Goal: Transaction & Acquisition: Purchase product/service

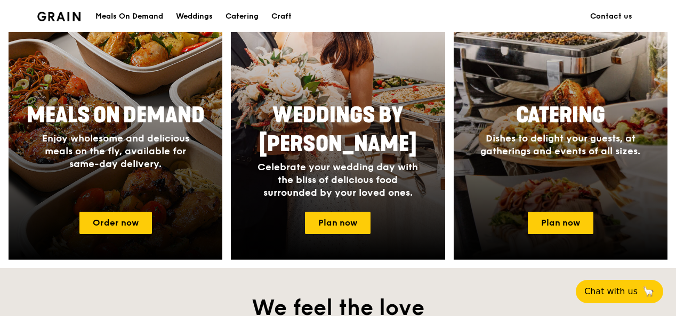
scroll to position [533, 0]
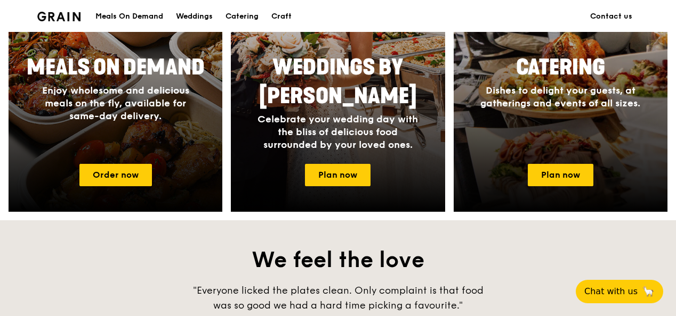
click at [124, 16] on div "Meals On Demand" at bounding box center [129, 17] width 68 height 32
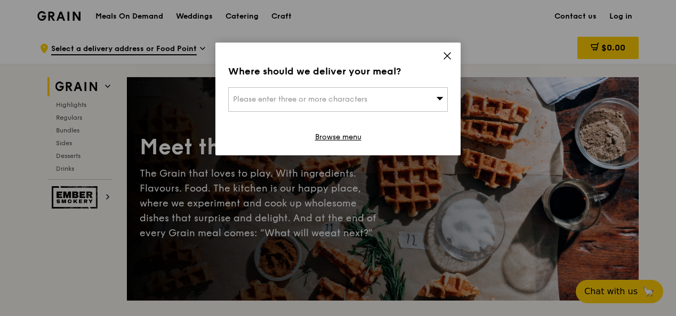
click at [444, 55] on icon at bounding box center [447, 56] width 10 height 10
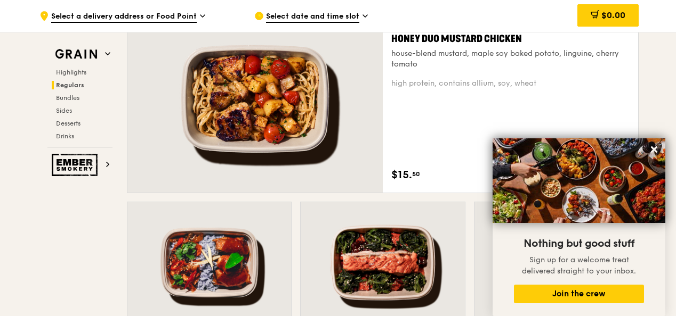
scroll to position [799, 0]
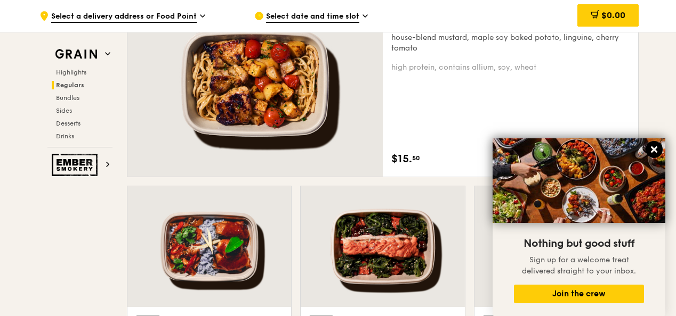
click at [654, 150] on icon at bounding box center [654, 150] width 6 height 6
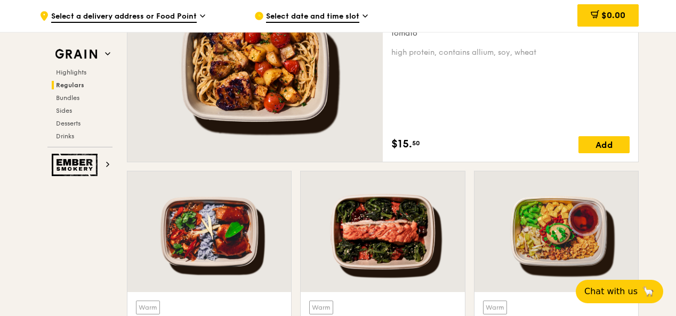
scroll to position [746, 0]
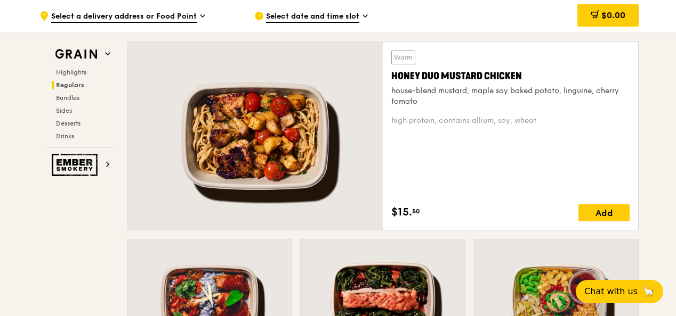
click at [283, 162] on div at bounding box center [254, 136] width 255 height 188
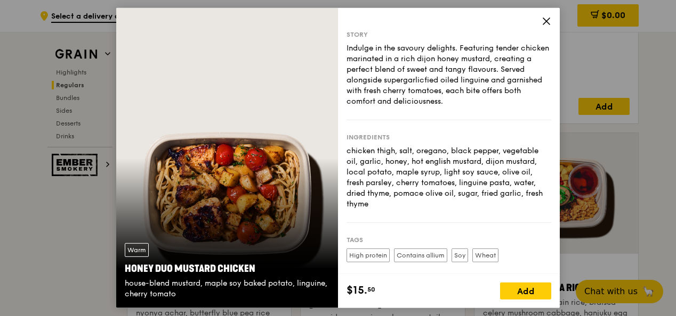
scroll to position [906, 0]
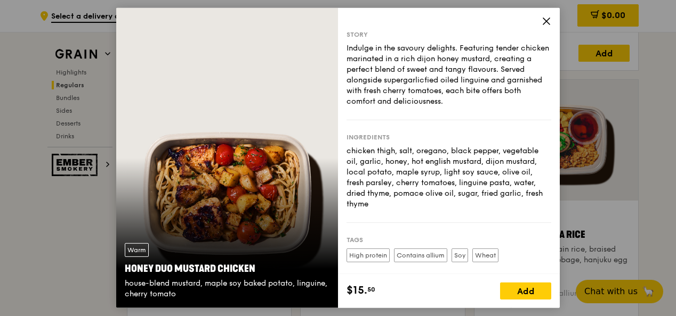
click at [546, 22] on icon at bounding box center [546, 22] width 10 height 10
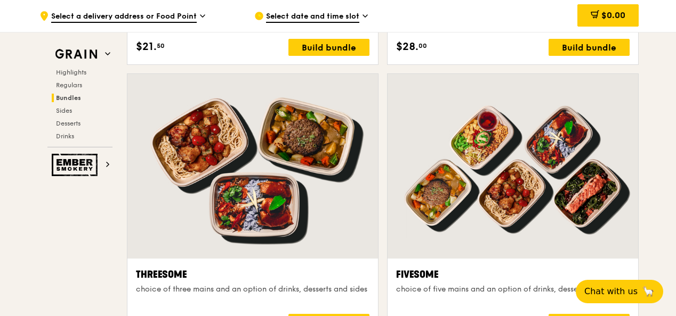
scroll to position [1758, 0]
